Goal: Transaction & Acquisition: Purchase product/service

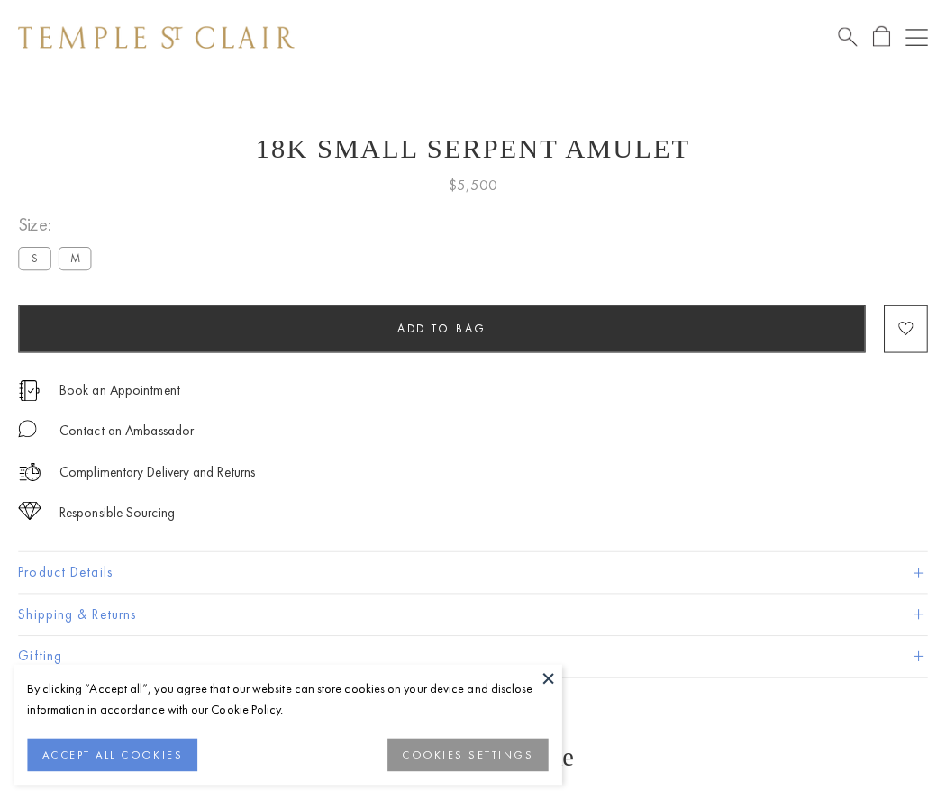
scroll to position [17, 0]
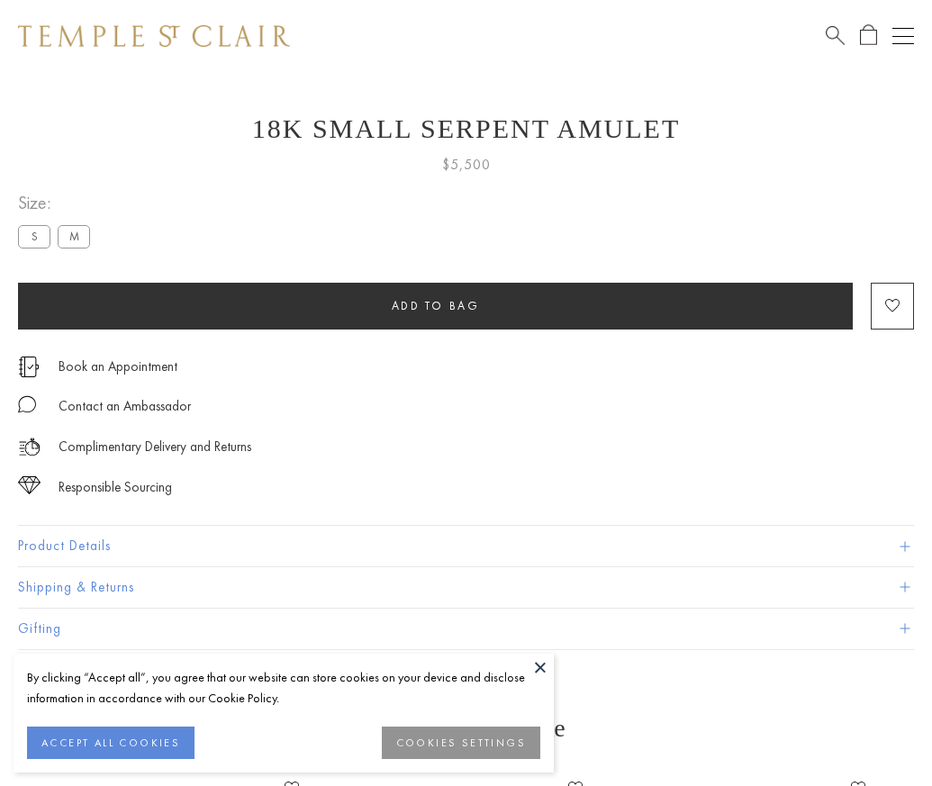
click at [435, 305] on span "Add to bag" at bounding box center [436, 305] width 88 height 15
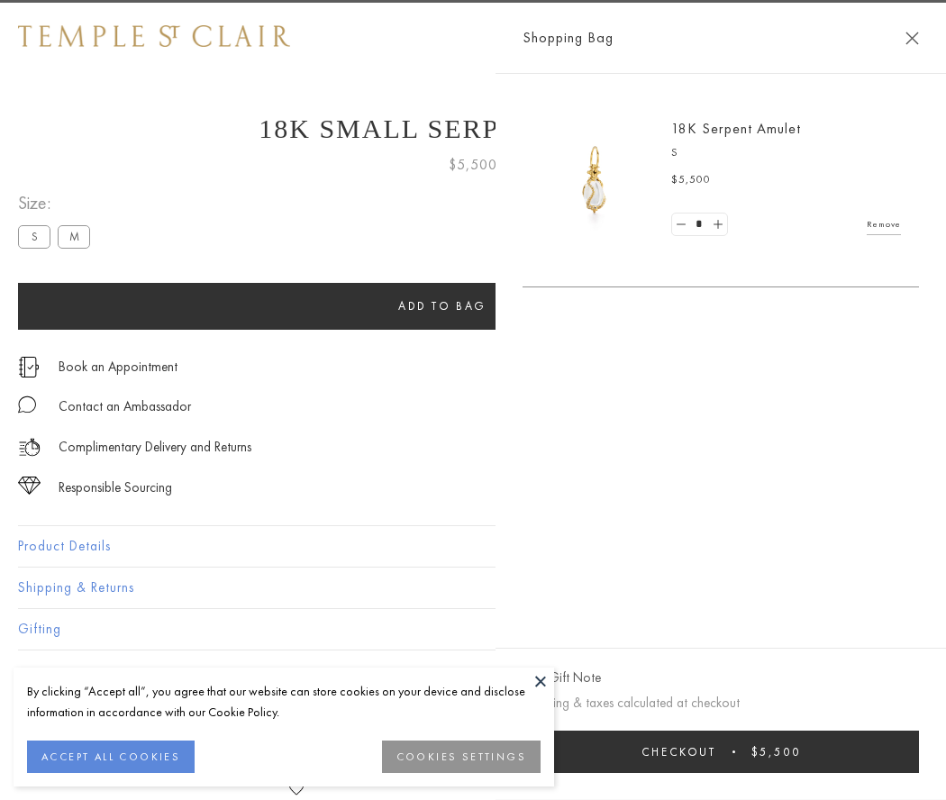
click at [716, 751] on span "Checkout" at bounding box center [678, 751] width 75 height 15
